Goal: Find specific page/section: Find specific page/section

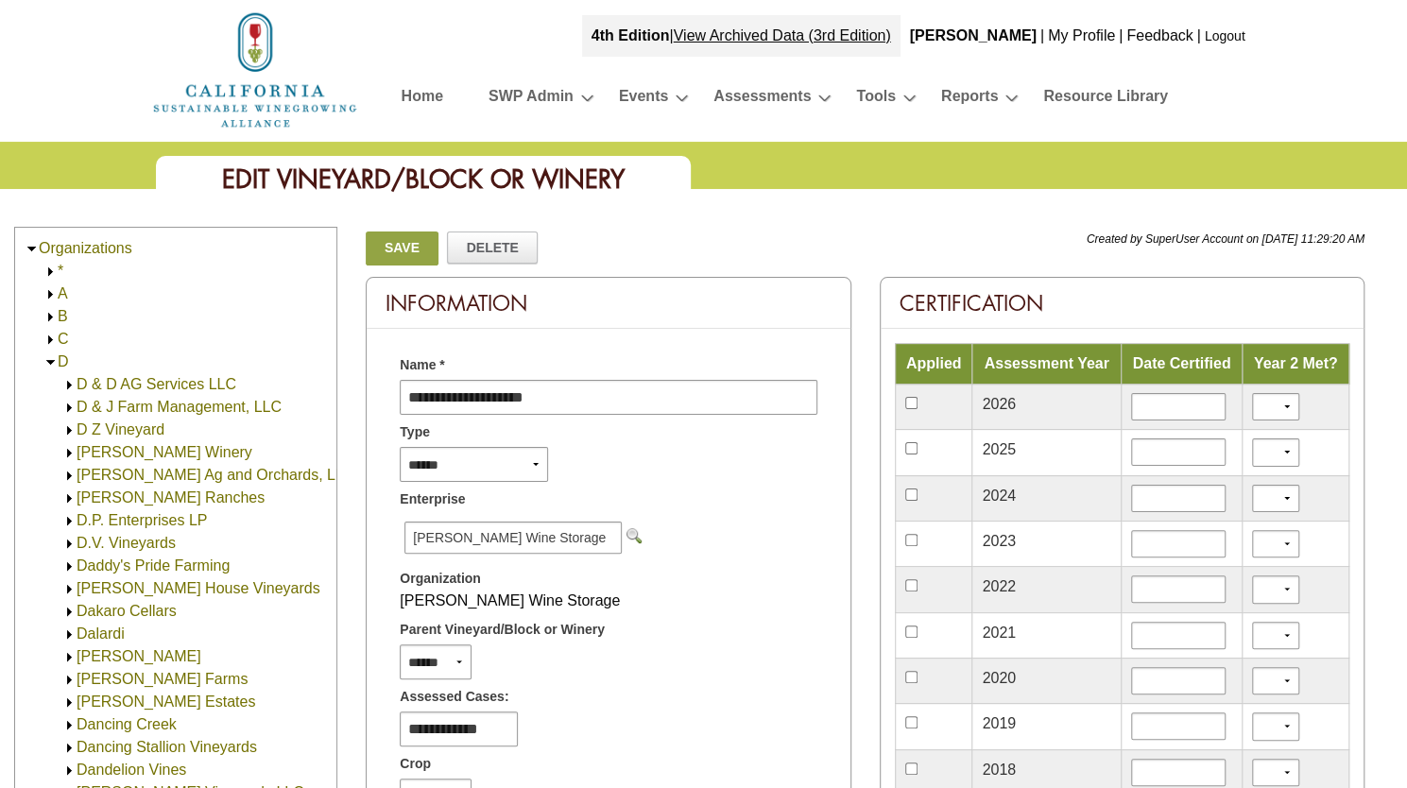
scroll to position [2402, 0]
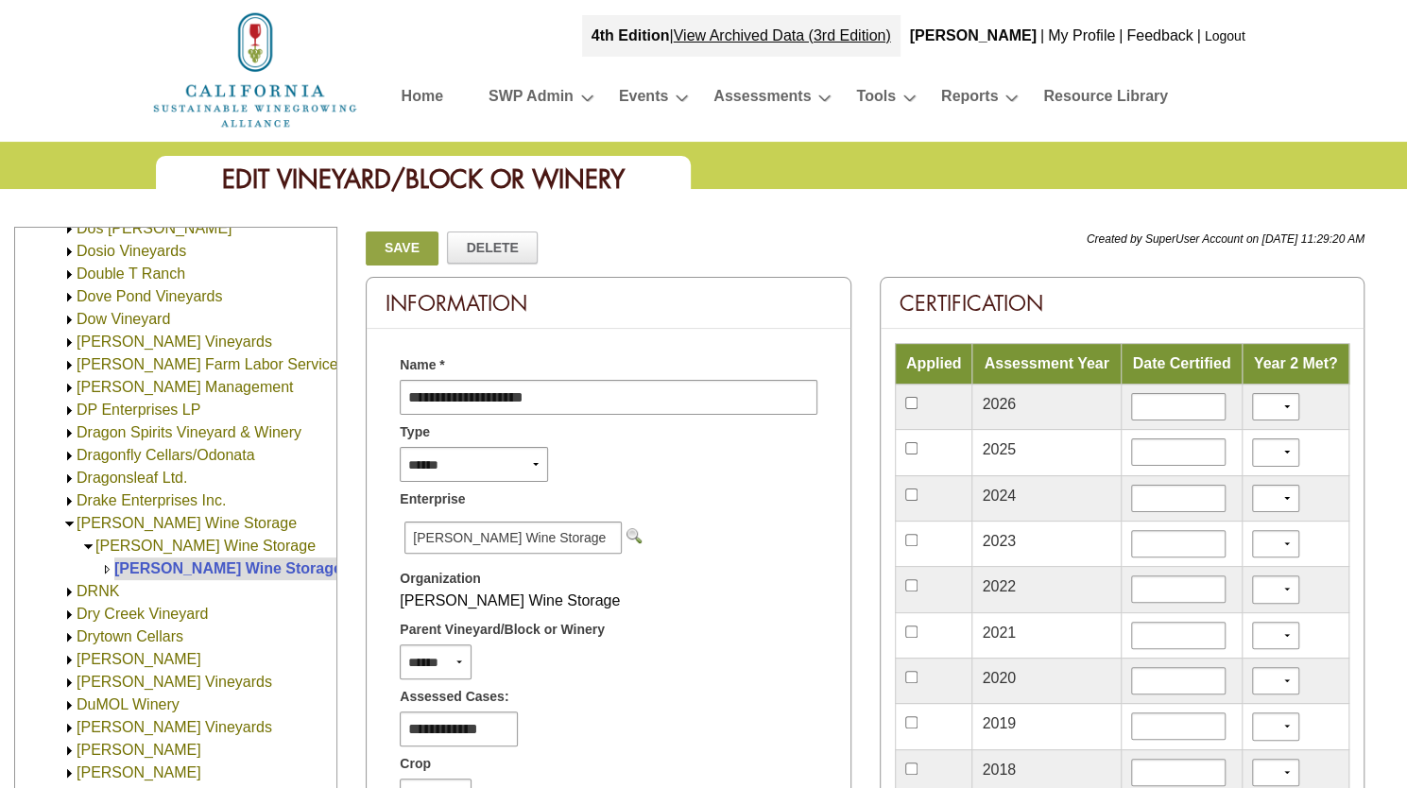
click at [185, 577] on td "[PERSON_NAME] Wine Storage (1,182,444.00)" at bounding box center [279, 569] width 330 height 23
click at [185, 570] on link "[PERSON_NAME] Wine Storage (1,182,444.00)" at bounding box center [279, 568] width 330 height 16
